Goal: Check status: Check status

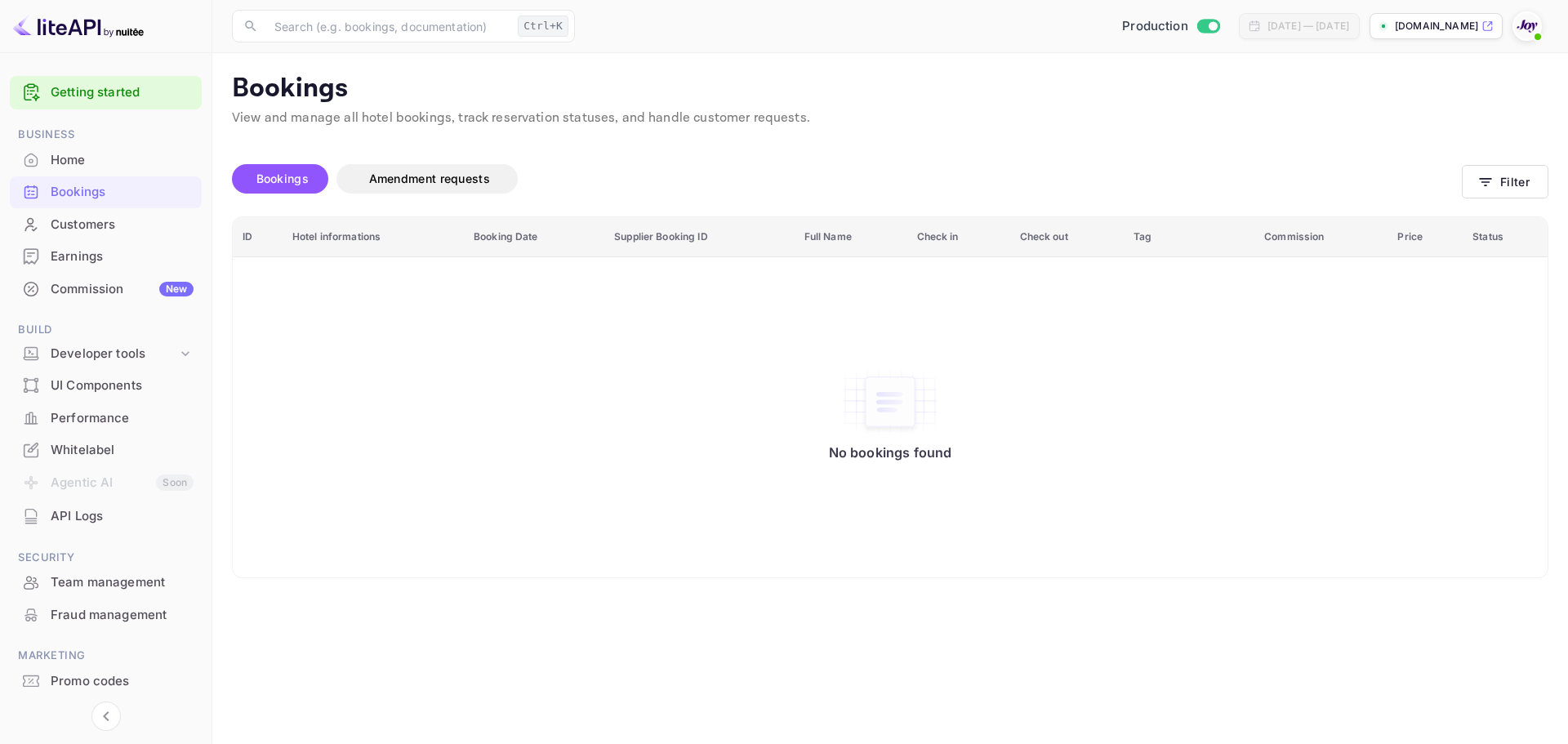
click at [97, 202] on div "Bookings" at bounding box center [106, 192] width 192 height 32
click at [1513, 186] on button "Filter" at bounding box center [1505, 181] width 87 height 34
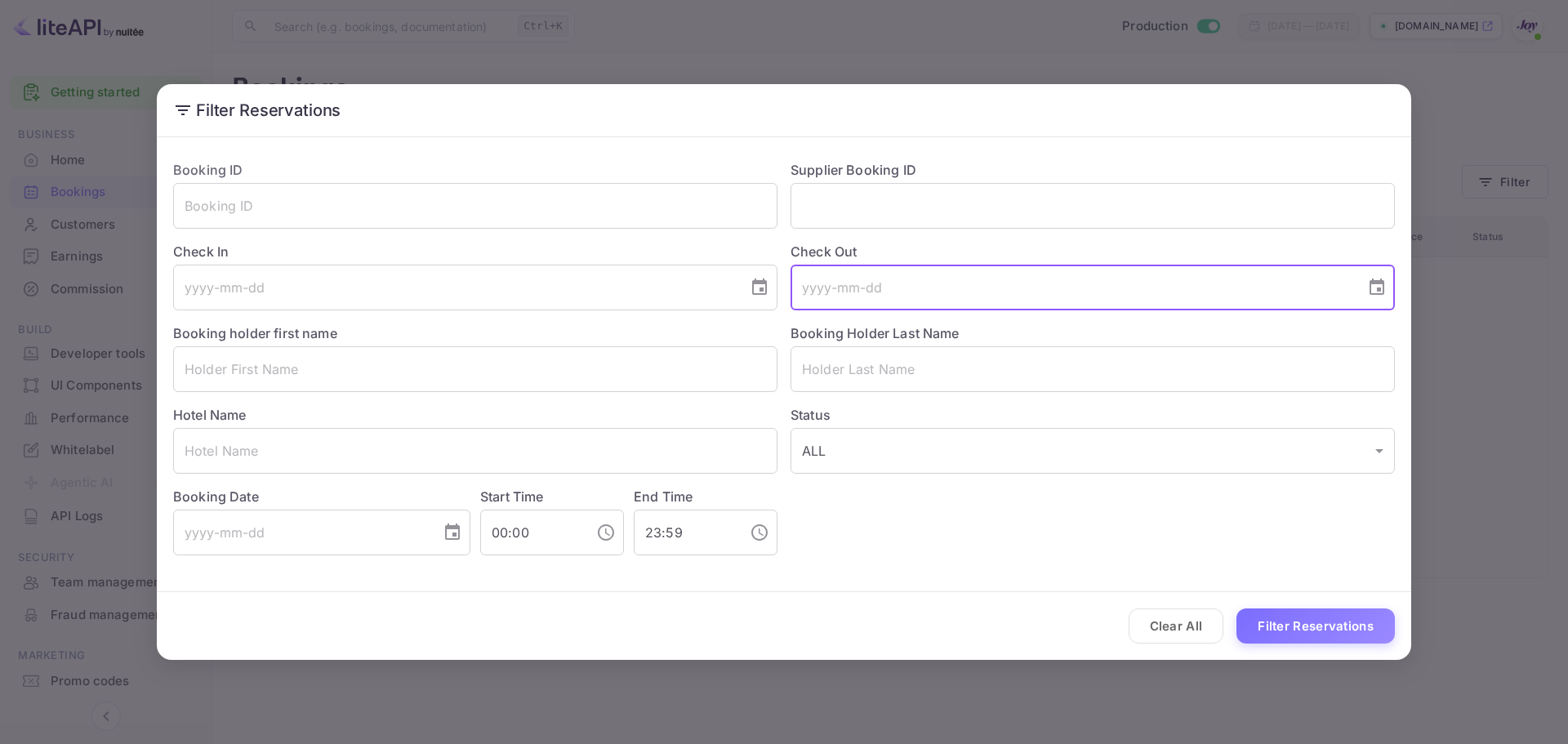
click at [921, 297] on input "tel" at bounding box center [1072, 288] width 563 height 46
drag, startPoint x: 909, startPoint y: 378, endPoint x: 893, endPoint y: 375, distance: 16.3
click at [908, 378] on input "text" at bounding box center [1093, 369] width 604 height 46
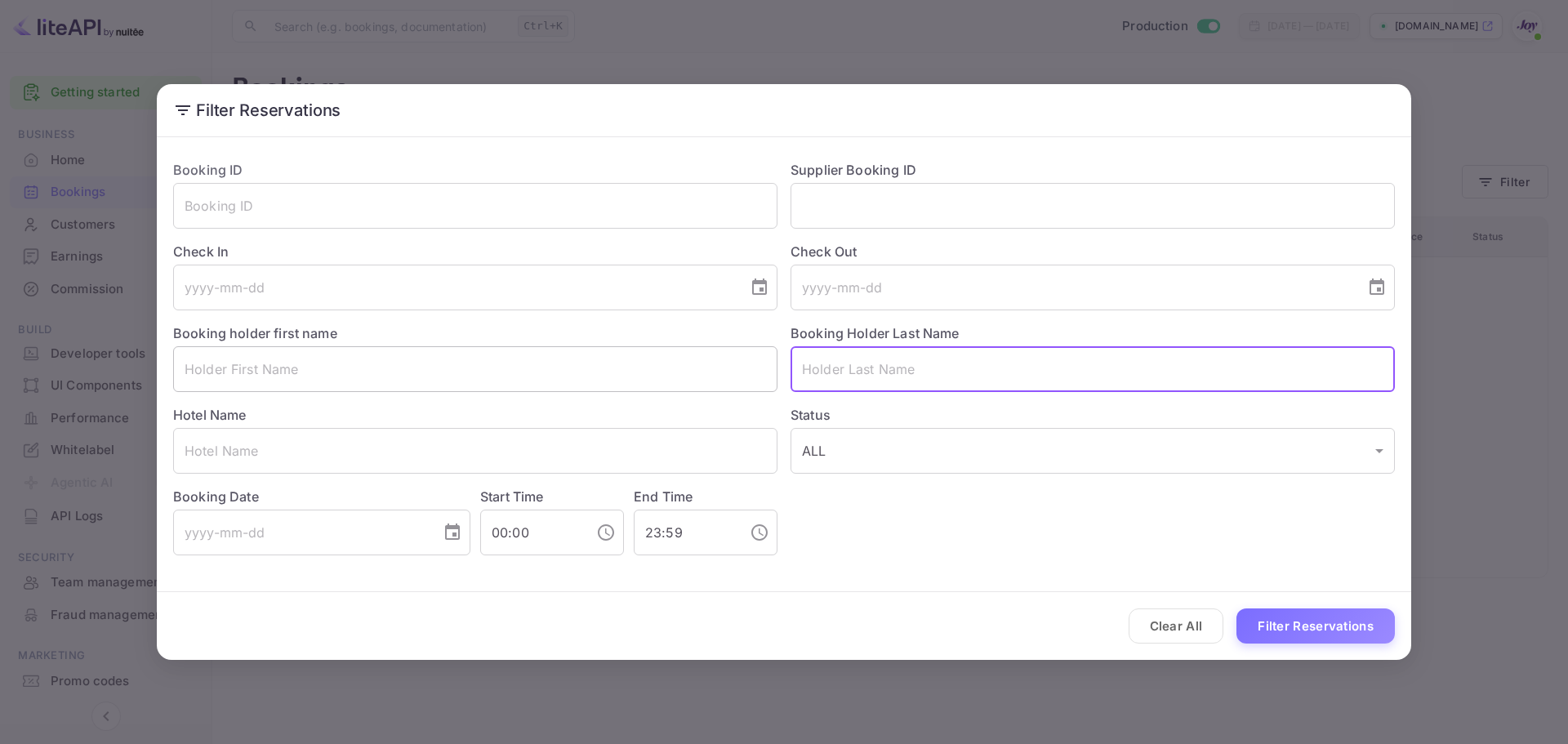
paste input "806 057 66"
type input "806 057 66"
drag, startPoint x: 907, startPoint y: 363, endPoint x: 743, endPoint y: 353, distance: 164.3
click at [741, 356] on div "Booking ID ​ Supplier Booking ID ​ Check In ​ Check Out ​ Booking holder first …" at bounding box center [778, 351] width 1235 height 409
click at [865, 198] on input "text" at bounding box center [1093, 206] width 604 height 46
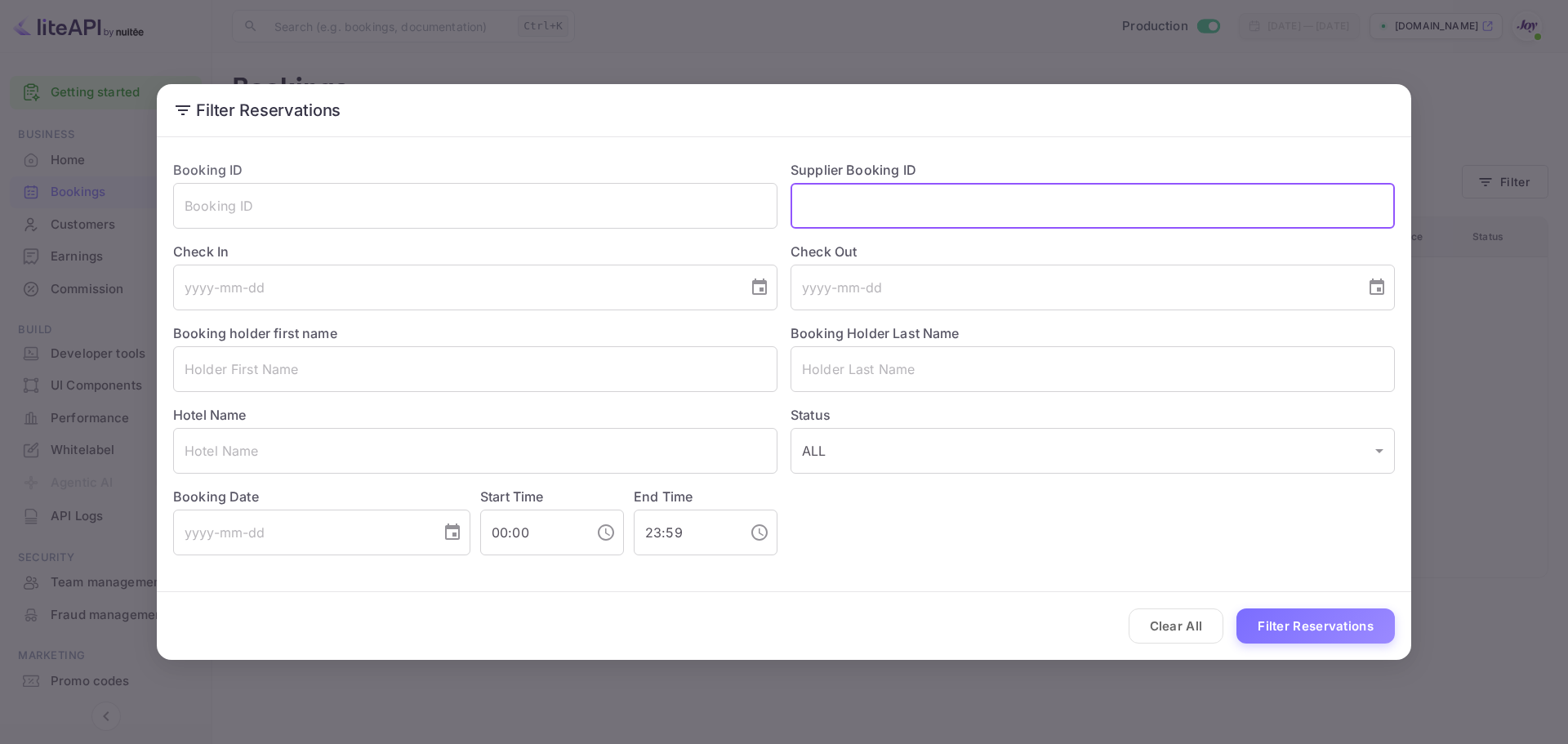
paste input "806 057 66"
click at [862, 214] on input "806 057 66" at bounding box center [1093, 206] width 604 height 46
click at [839, 212] on input "806 05766" at bounding box center [1093, 206] width 604 height 46
type input "80605766"
click at [1340, 640] on button "Filter Reservations" at bounding box center [1315, 626] width 158 height 35
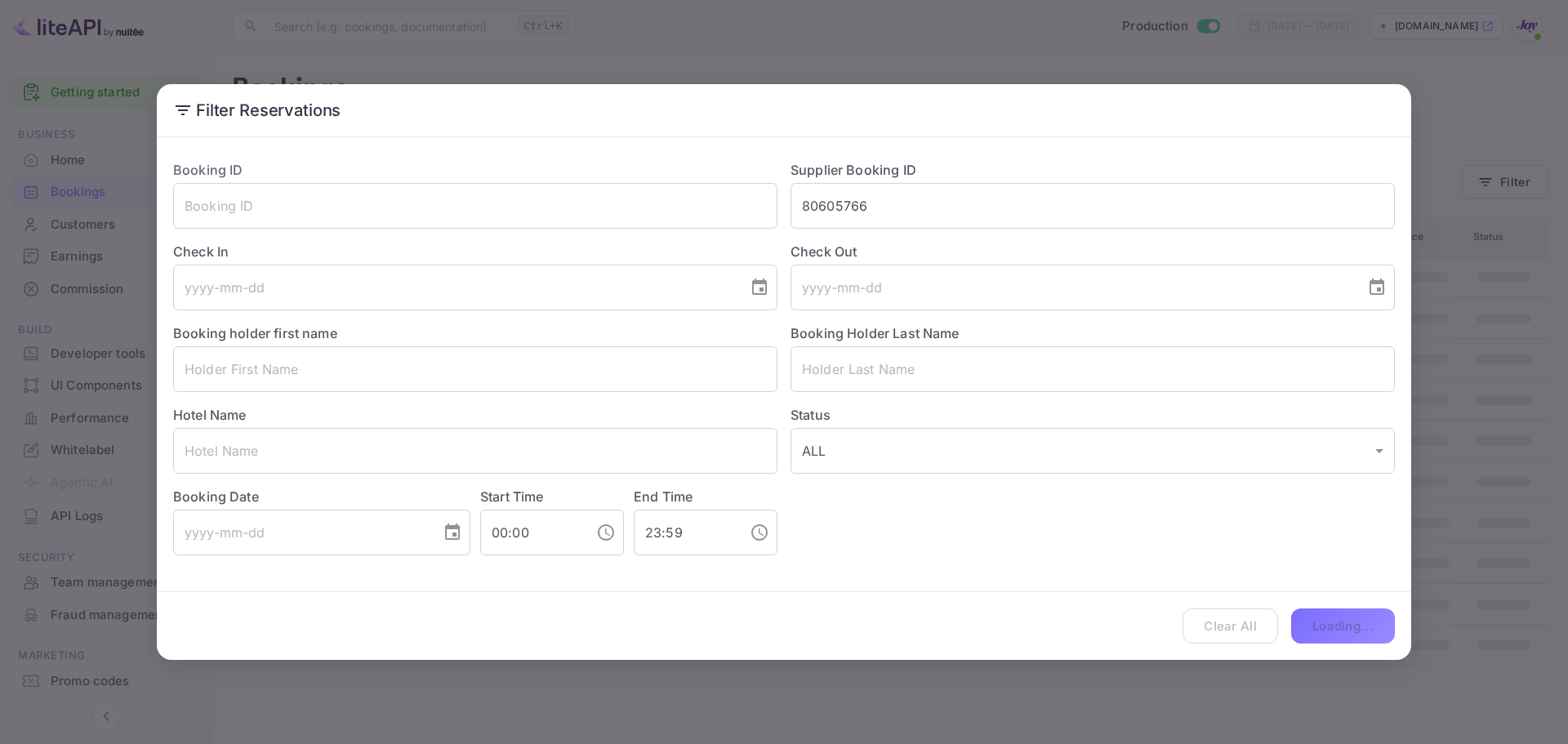
click at [1346, 630] on div "Clear All Loading..." at bounding box center [783, 626] width 1254 height 68
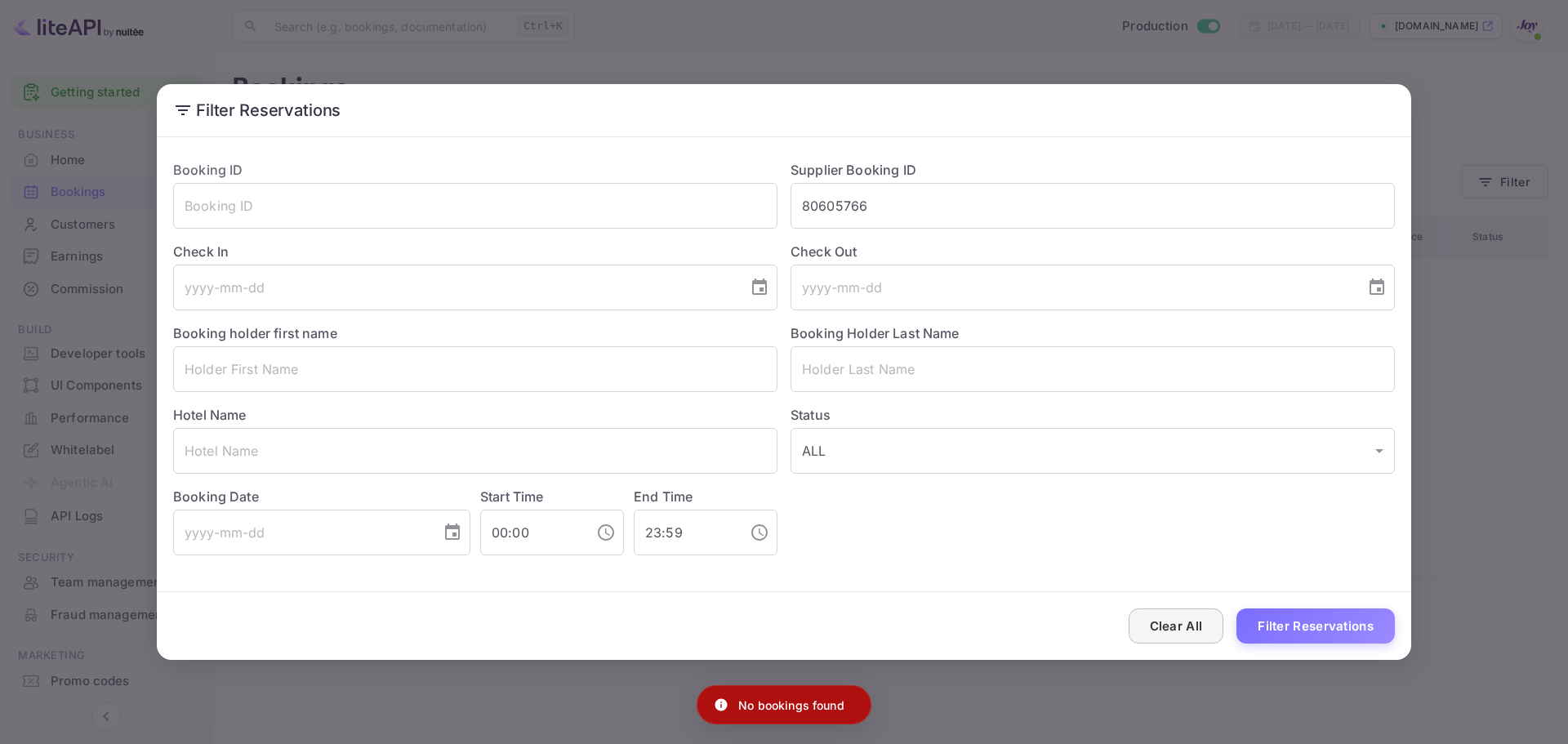
click at [1188, 642] on button "Clear All" at bounding box center [1176, 626] width 95 height 35
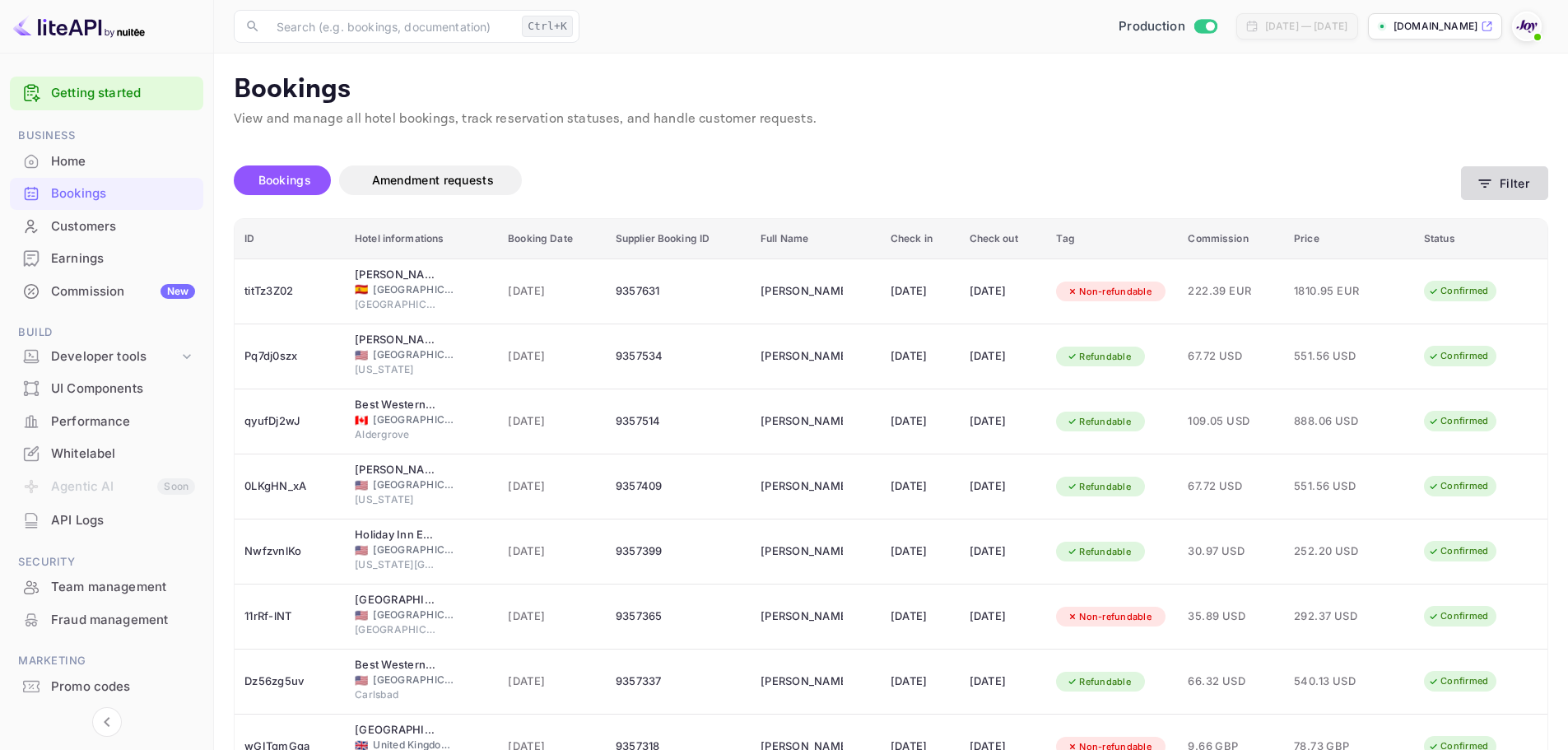
click at [1510, 196] on button "Filter" at bounding box center [1504, 183] width 88 height 34
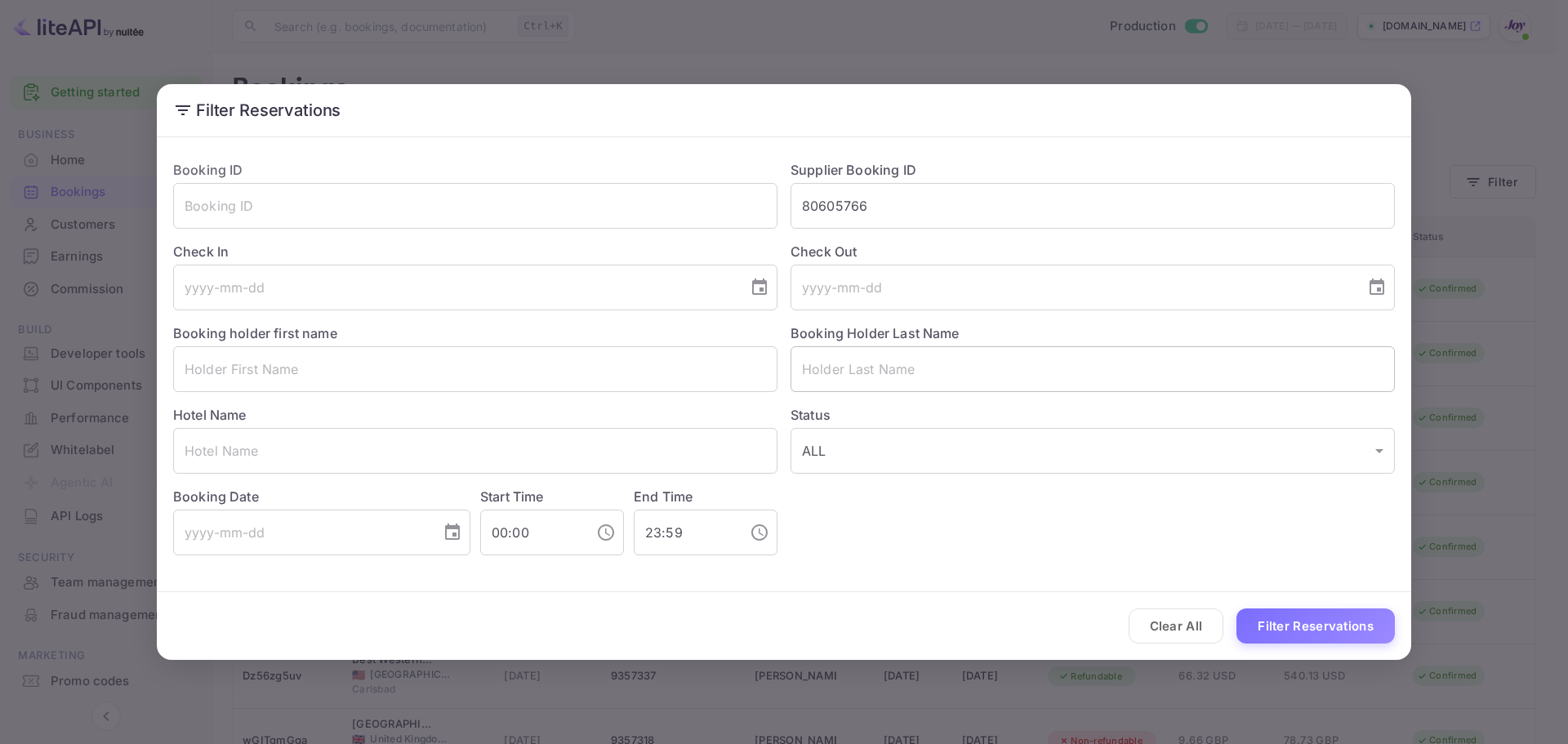
click at [898, 368] on input "text" at bounding box center [1093, 369] width 604 height 46
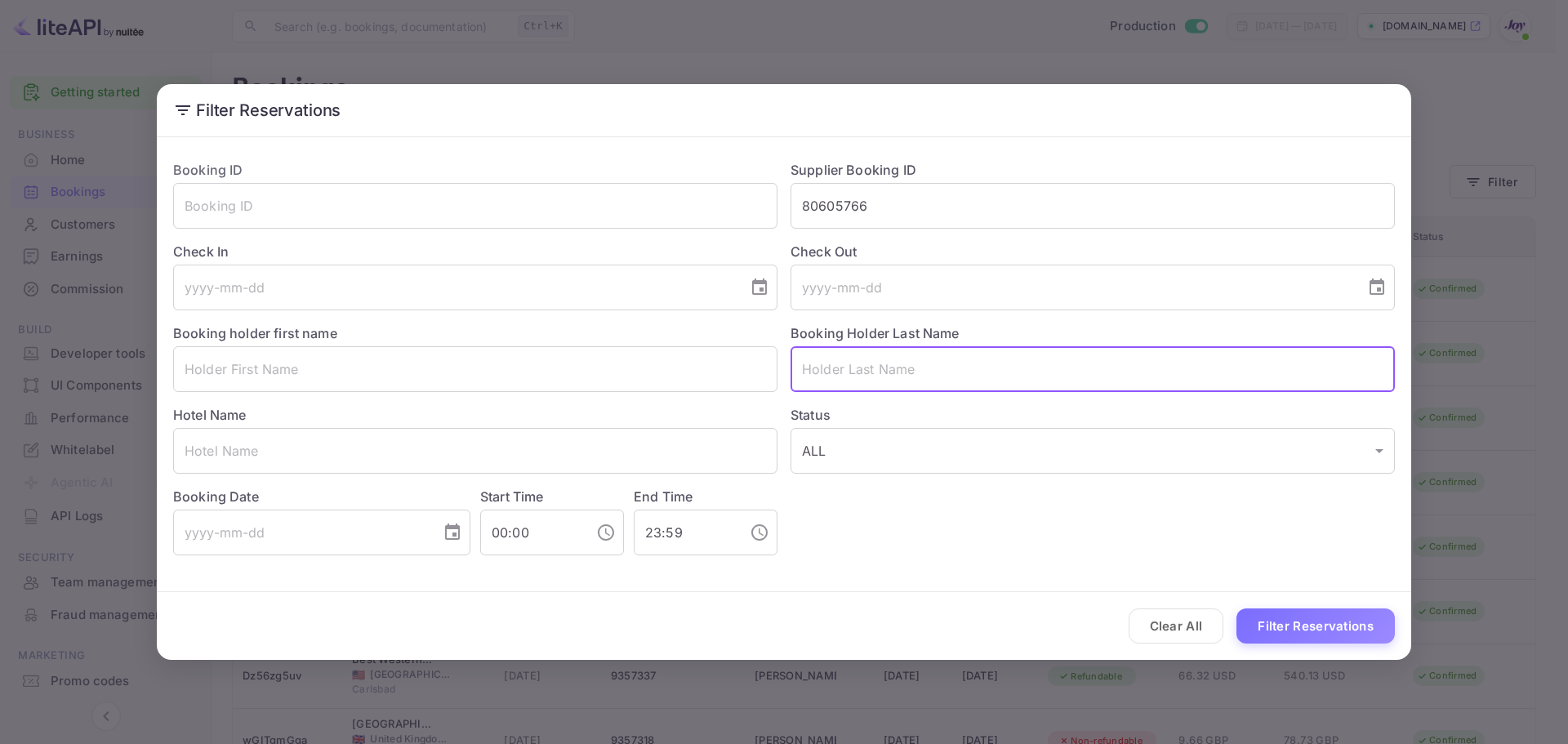
click at [871, 373] on input "text" at bounding box center [1093, 369] width 604 height 46
paste input "Odio"
type input "Odio"
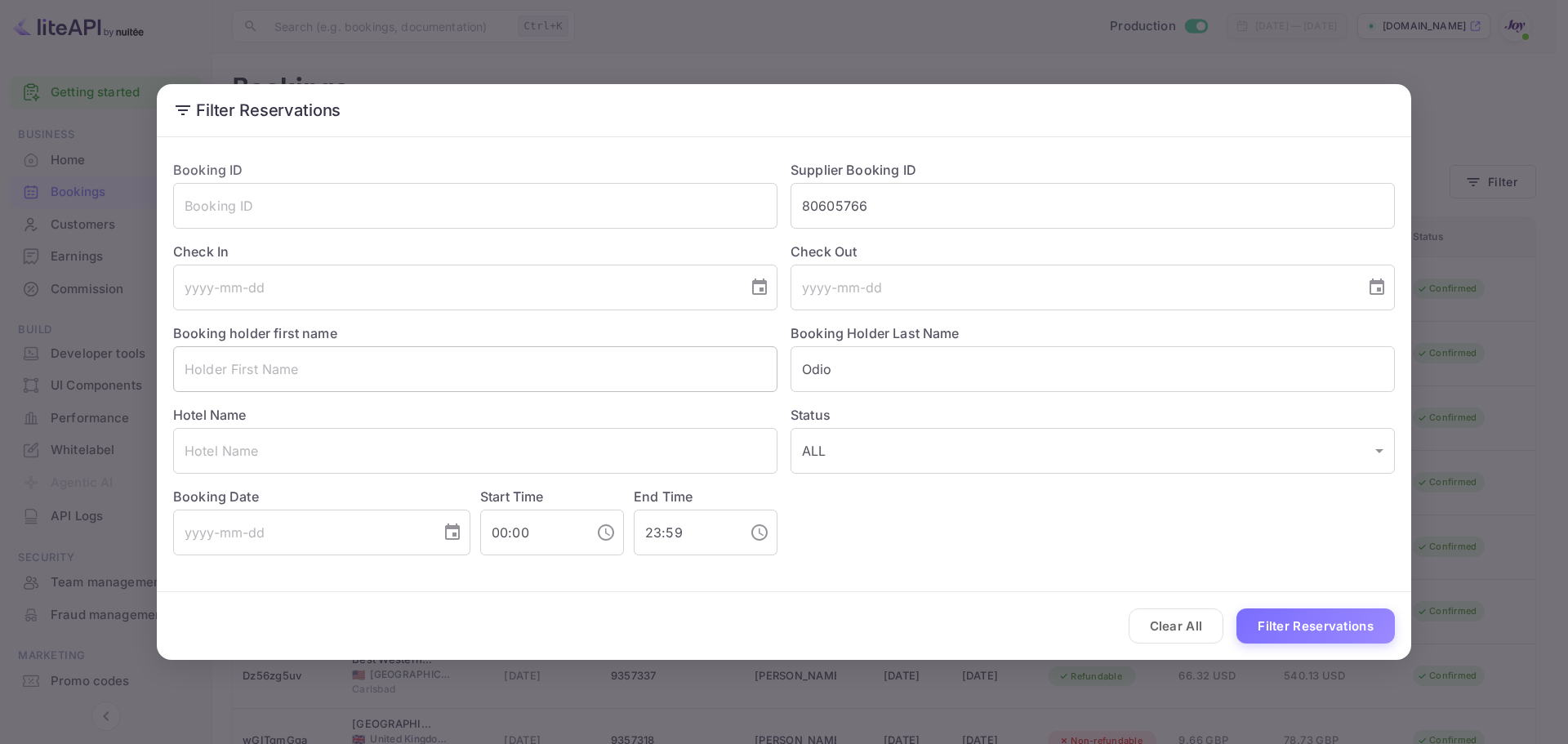
drag, startPoint x: 257, startPoint y: 338, endPoint x: 262, endPoint y: 351, distance: 13.9
click at [260, 344] on div "Booking holder first name ​" at bounding box center [469, 351] width 617 height 82
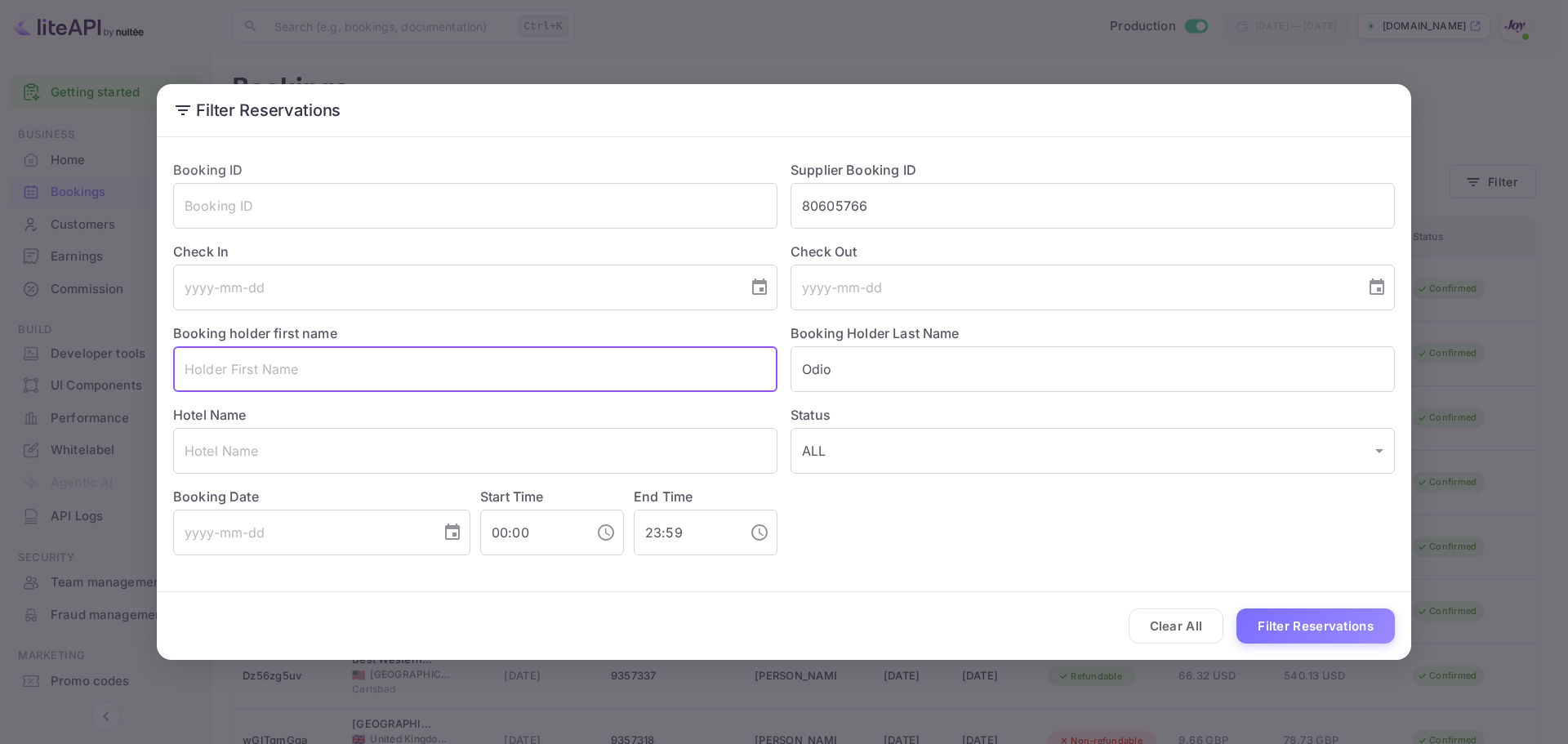
click at [286, 371] on input "text" at bounding box center [475, 369] width 604 height 46
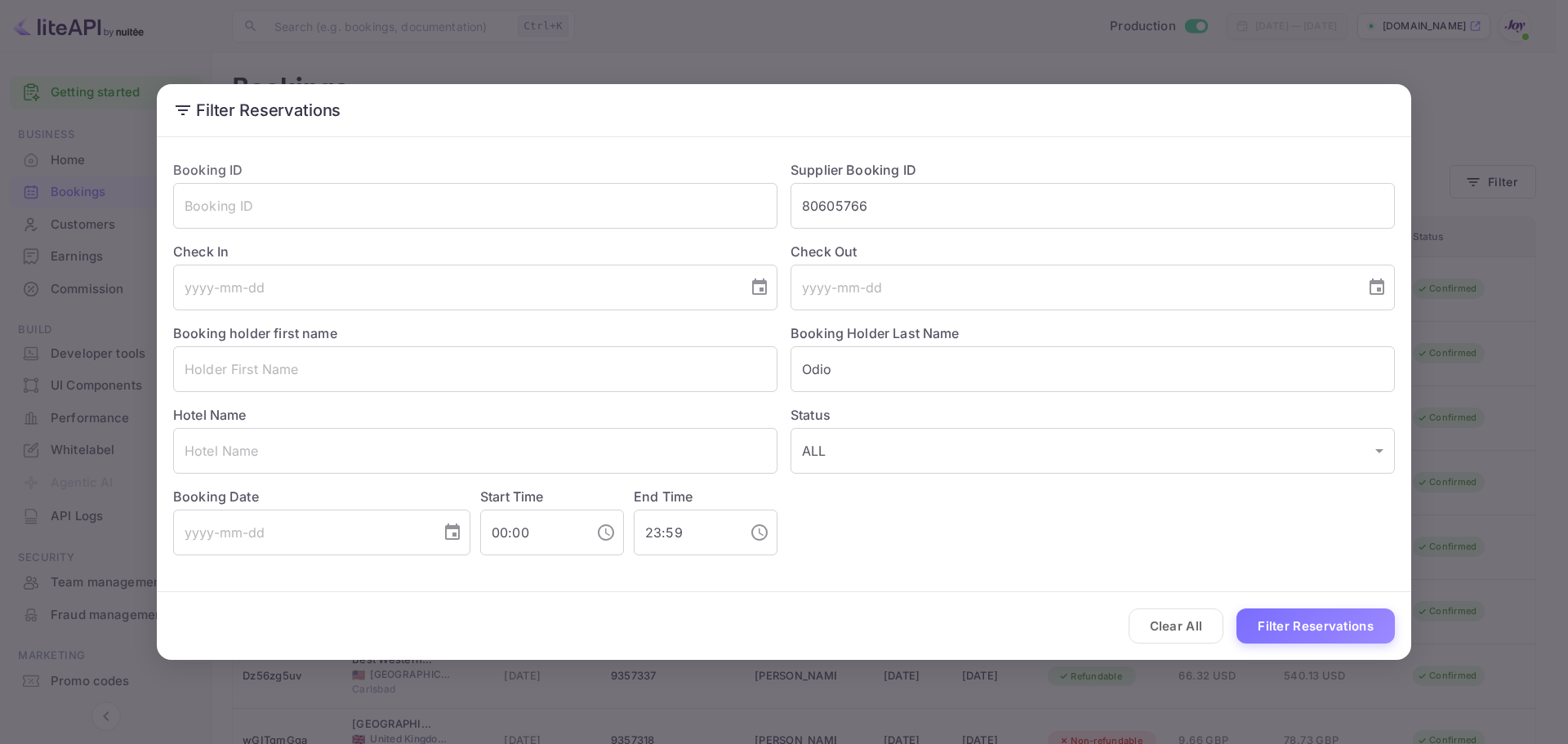
click at [230, 422] on label "Hotel Name" at bounding box center [210, 415] width 73 height 16
click at [256, 381] on input "text" at bounding box center [475, 369] width 604 height 46
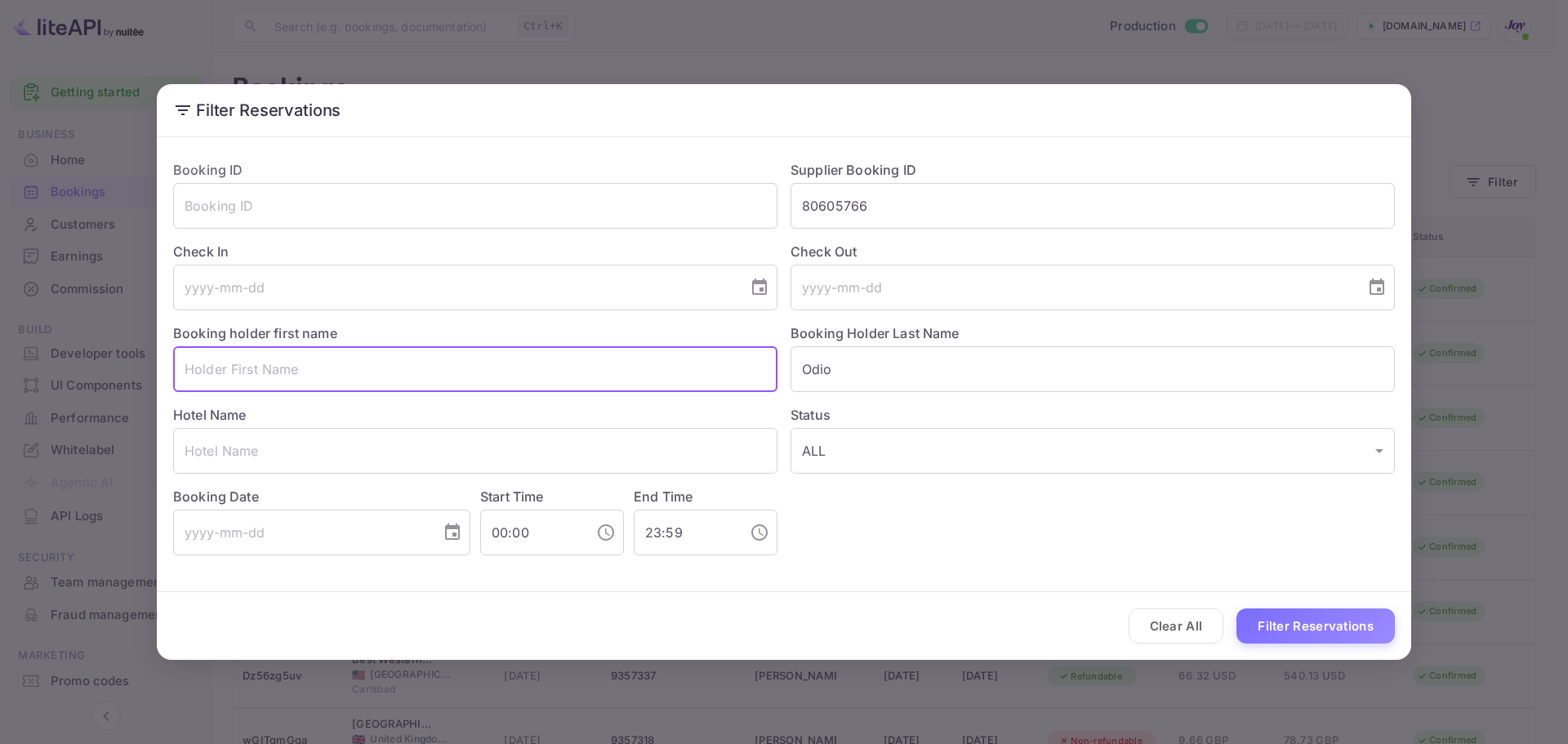
paste input "[PERSON_NAME]"
type input "[PERSON_NAME]"
drag, startPoint x: 947, startPoint y: 632, endPoint x: 1054, endPoint y: 633, distance: 107.0
click at [945, 632] on div "Clear All Filter Reservations" at bounding box center [783, 626] width 1254 height 68
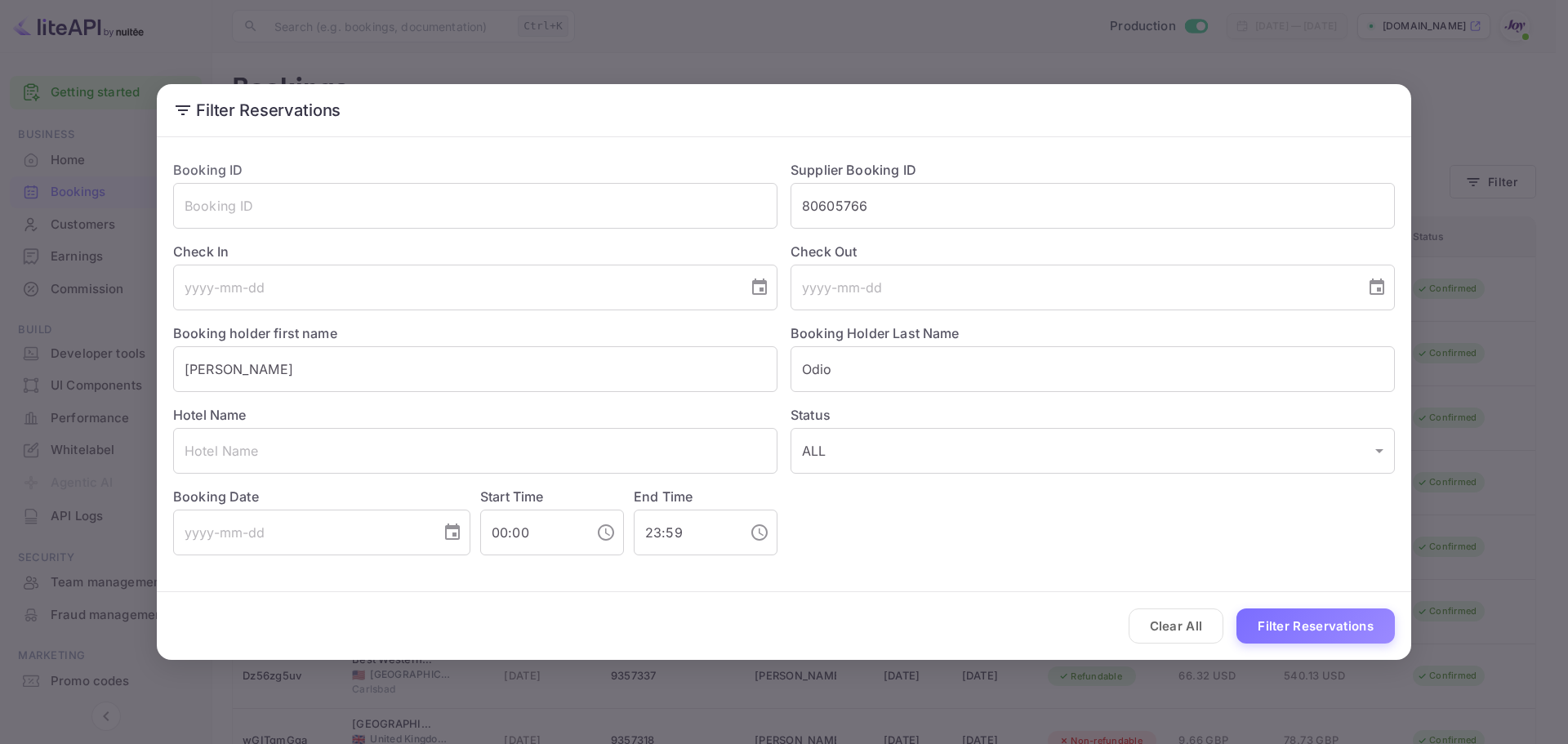
click at [1313, 638] on button "Filter Reservations" at bounding box center [1315, 626] width 158 height 35
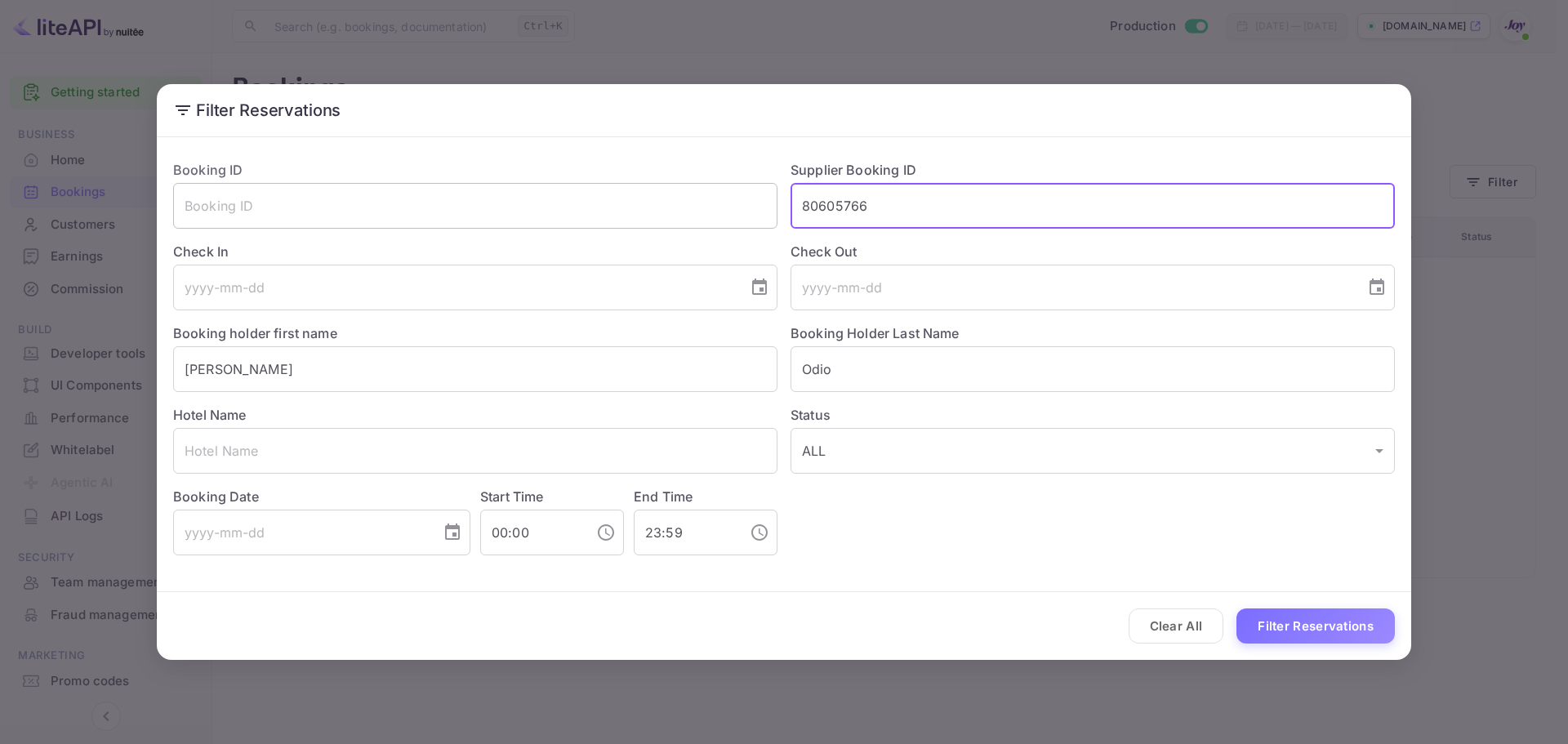
drag, startPoint x: 892, startPoint y: 218, endPoint x: 746, endPoint y: 205, distance: 146.6
click at [746, 205] on div "Booking ID ​ Supplier Booking ID 80605766 ​ Check In ​ Check Out ​ Booking hold…" at bounding box center [778, 351] width 1235 height 409
paste input "9185433"
type input "9185433"
click at [1269, 633] on button "Filter Reservations" at bounding box center [1315, 626] width 158 height 35
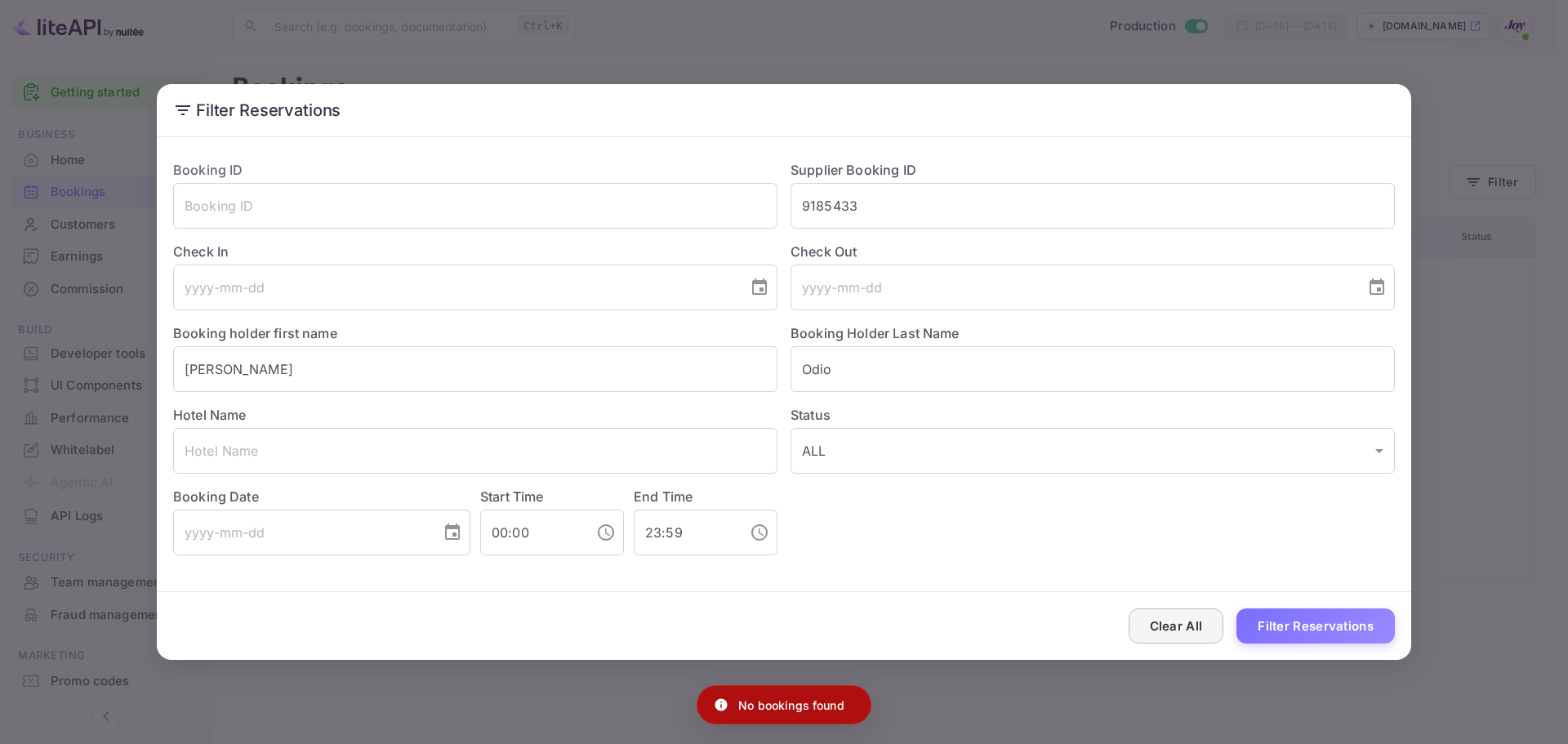
click at [1137, 631] on button "Clear All" at bounding box center [1176, 626] width 95 height 35
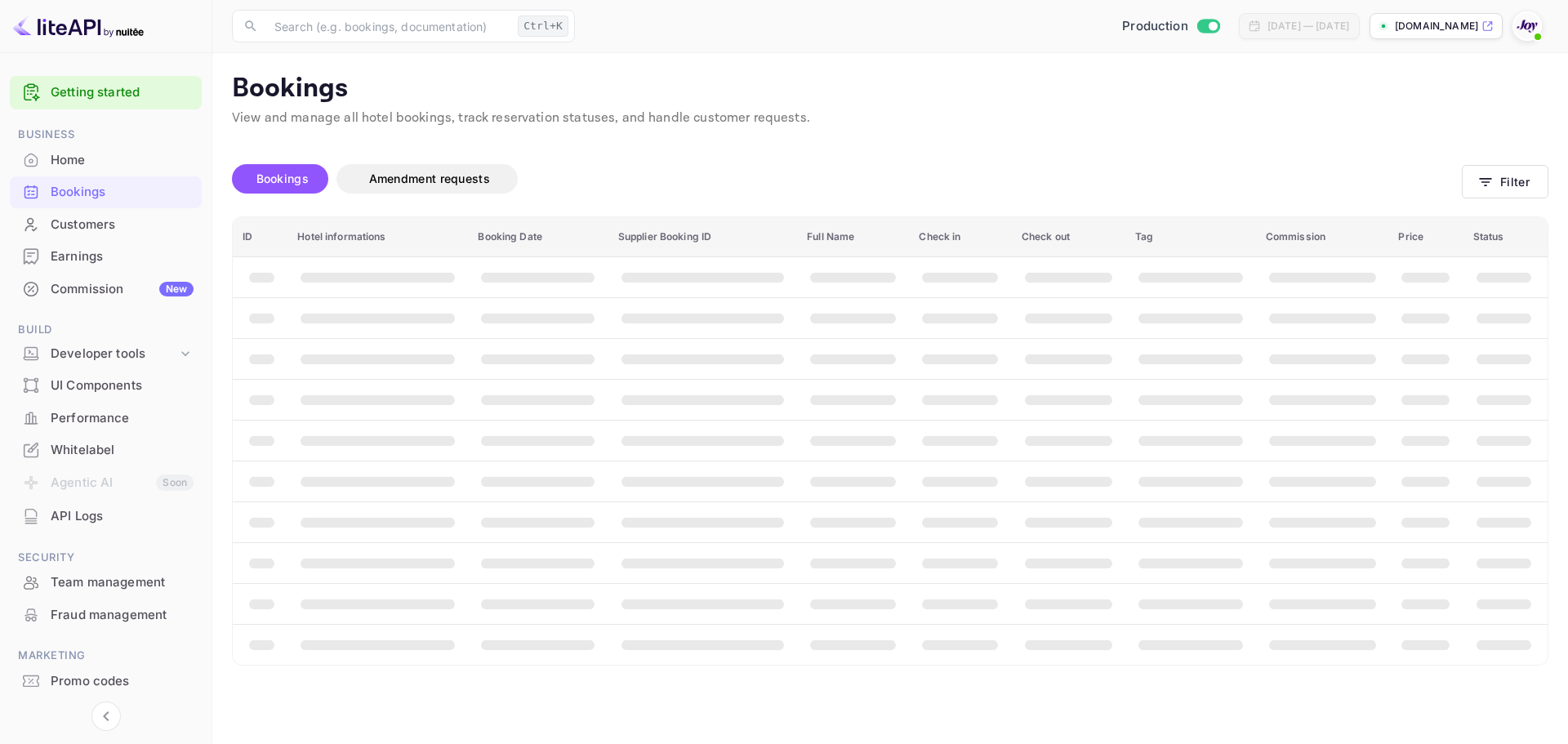
click at [1137, 631] on th "booking table" at bounding box center [1191, 644] width 131 height 41
click at [95, 184] on div "Bookings" at bounding box center [122, 192] width 143 height 19
click at [1502, 175] on button "Filter" at bounding box center [1505, 181] width 87 height 34
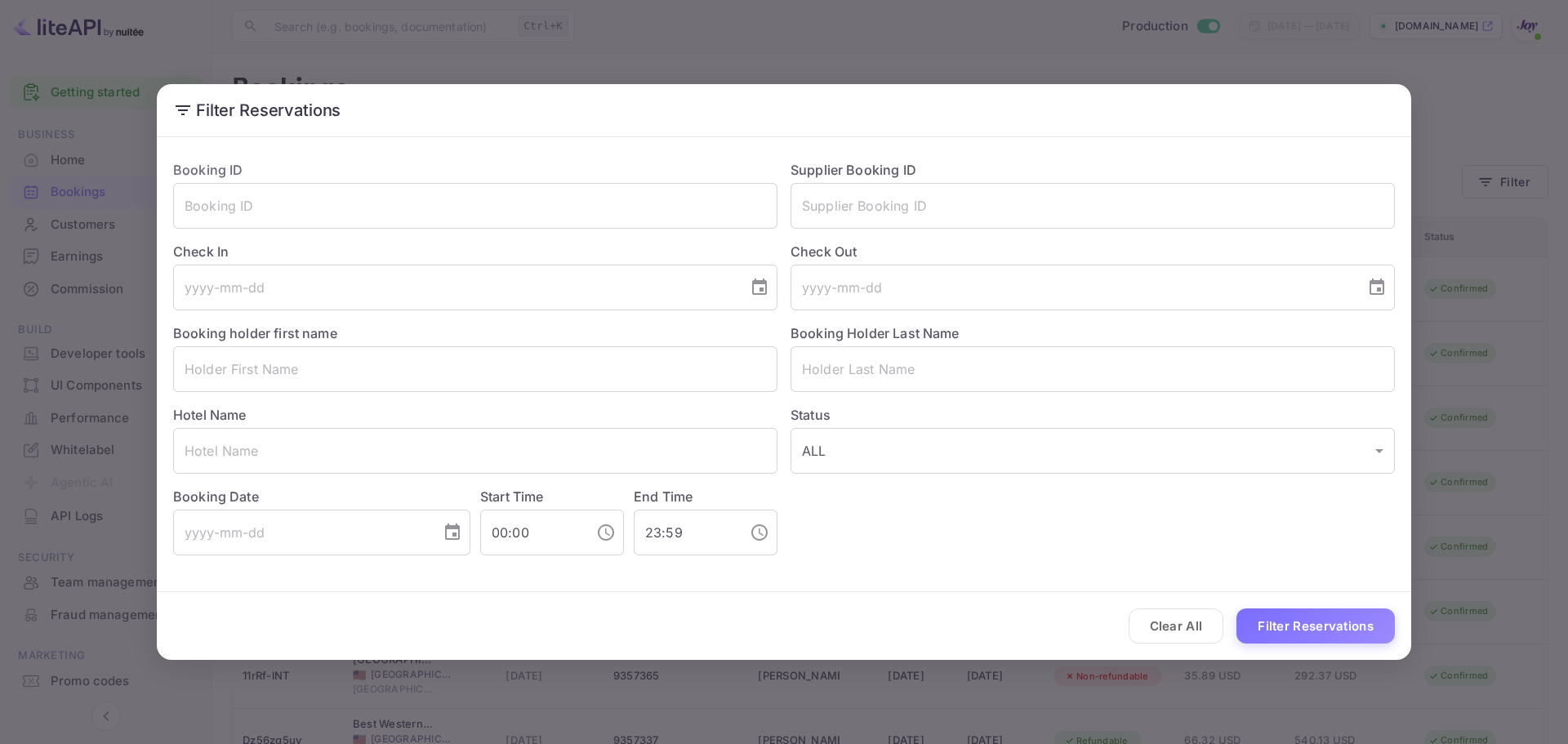
click at [833, 181] on div "Supplier Booking ID ​" at bounding box center [1086, 187] width 617 height 82
click at [850, 198] on input "text" at bounding box center [1093, 206] width 604 height 46
paste input "9185433"
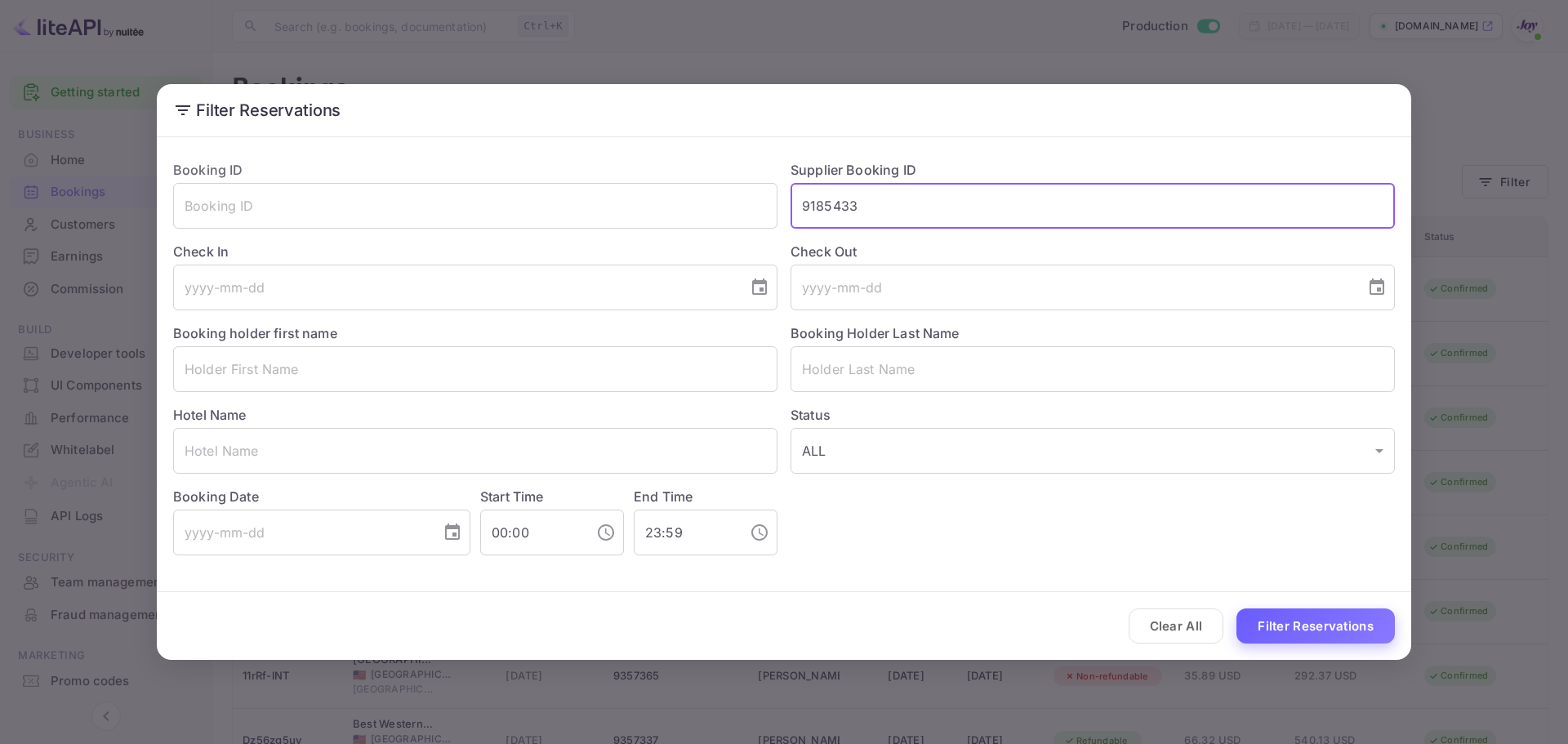
type input "9185433"
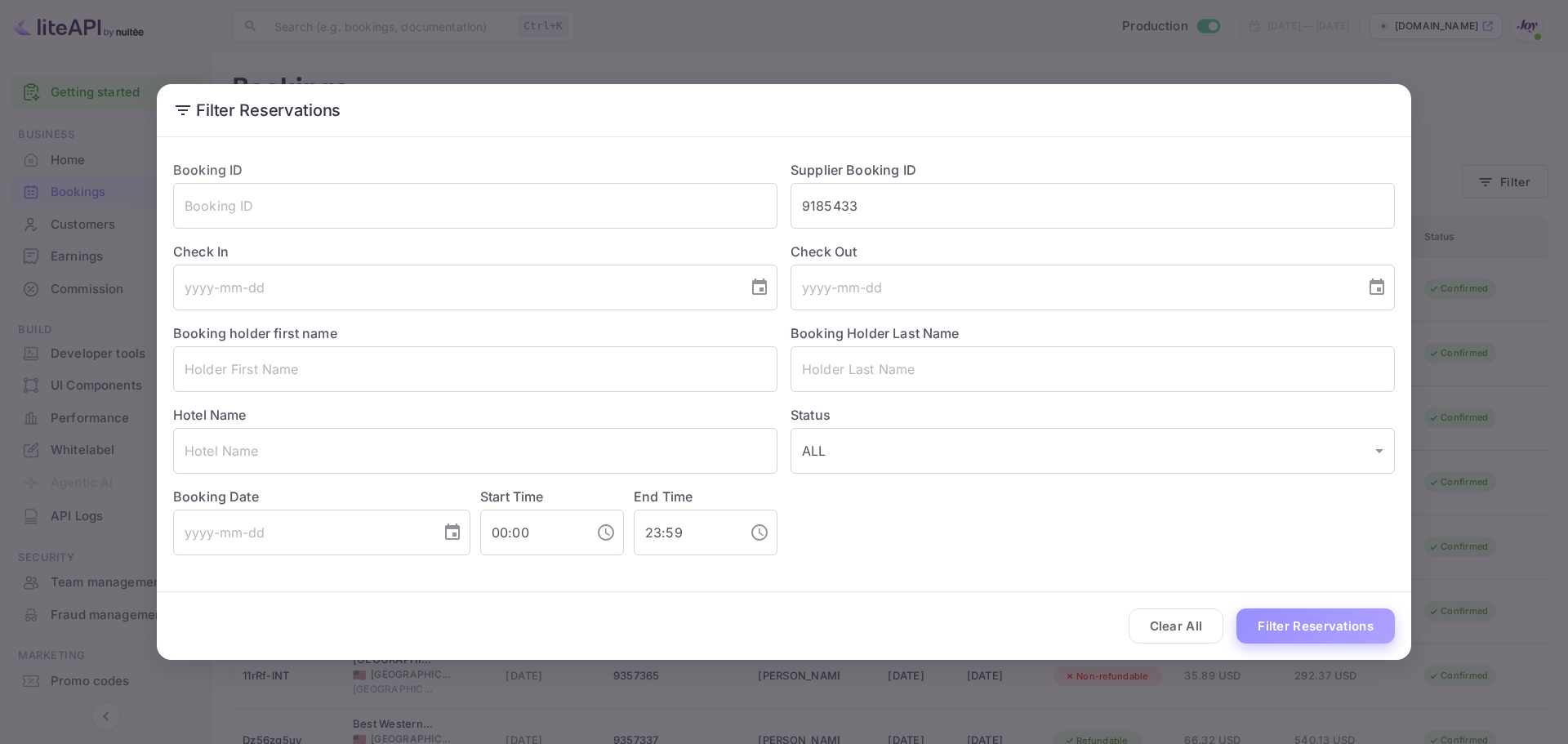
click at [1293, 627] on button "Filter Reservations" at bounding box center [1315, 626] width 158 height 35
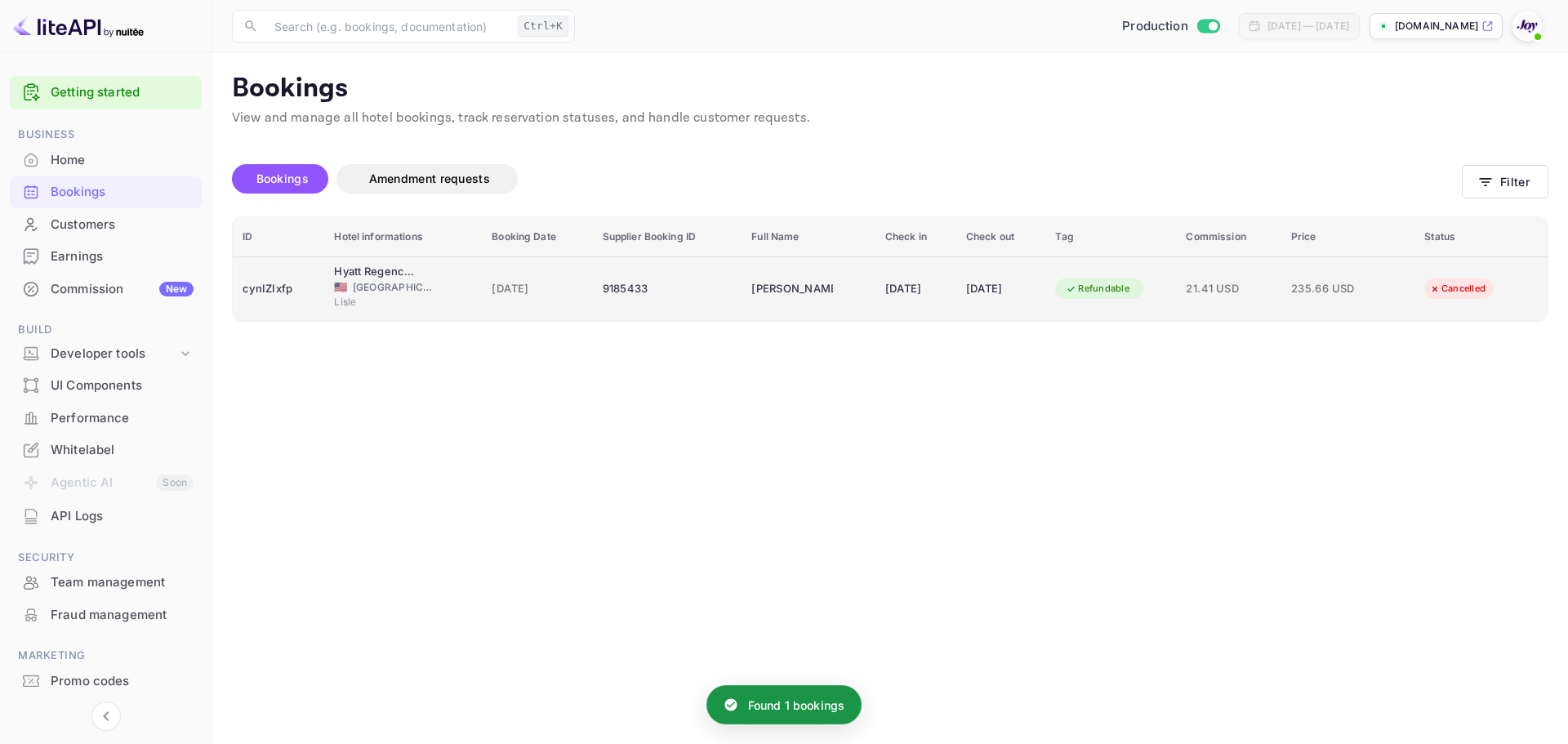
click at [420, 312] on div "Lisle" at bounding box center [403, 304] width 138 height 19
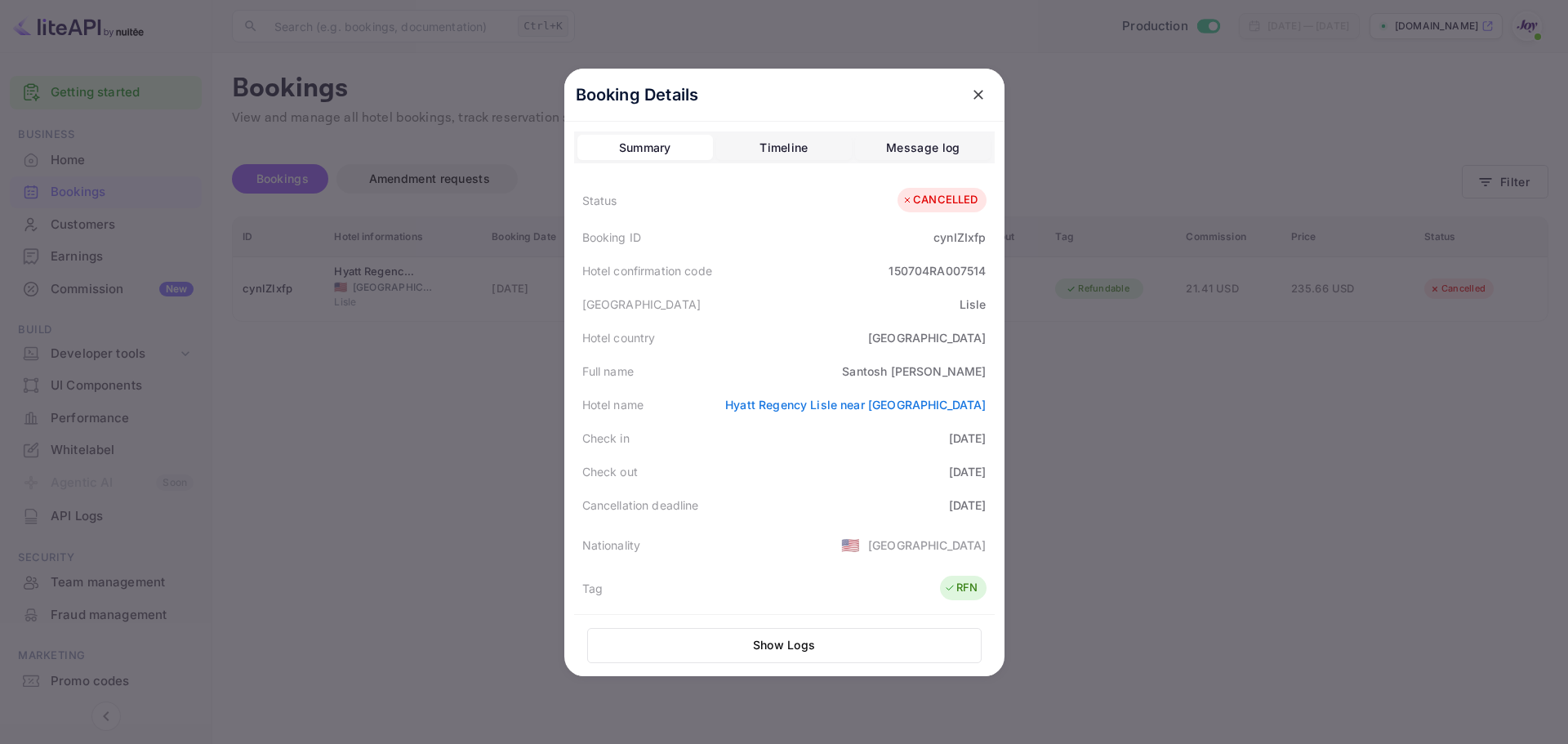
click at [972, 509] on div "2025-09-03" at bounding box center [967, 505] width 38 height 17
